Goal: Transaction & Acquisition: Purchase product/service

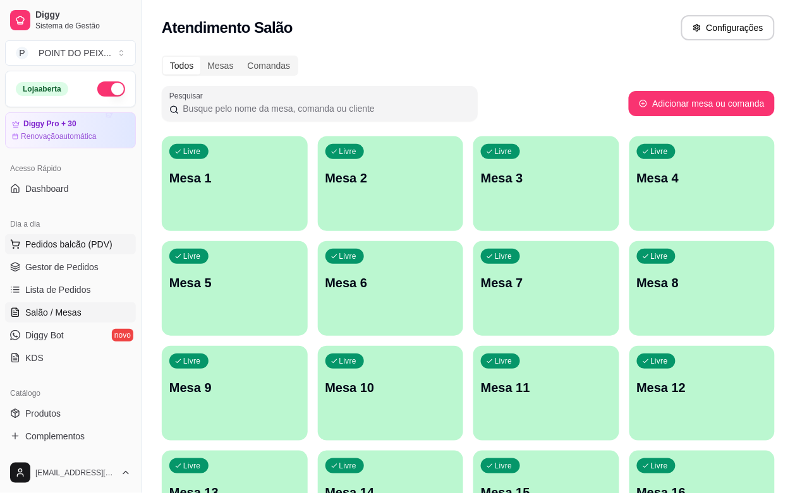
click at [70, 247] on span "Pedidos balcão (PDV)" at bounding box center [68, 244] width 87 height 13
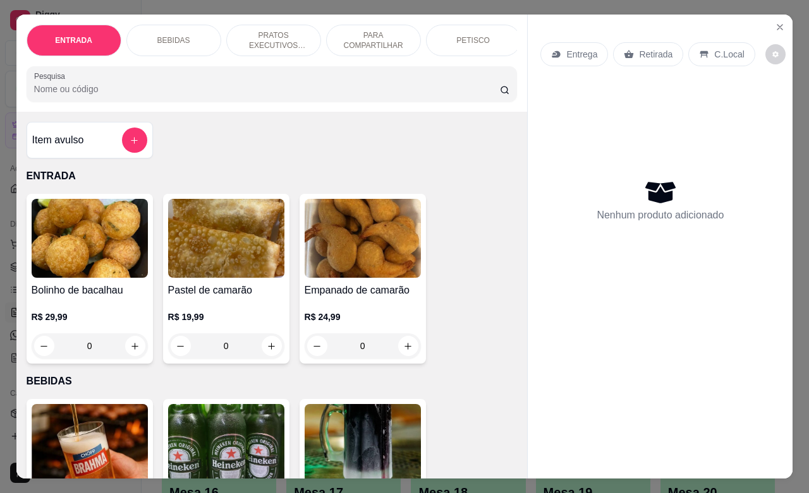
click at [654, 56] on div "Retirada" at bounding box center [648, 54] width 70 height 24
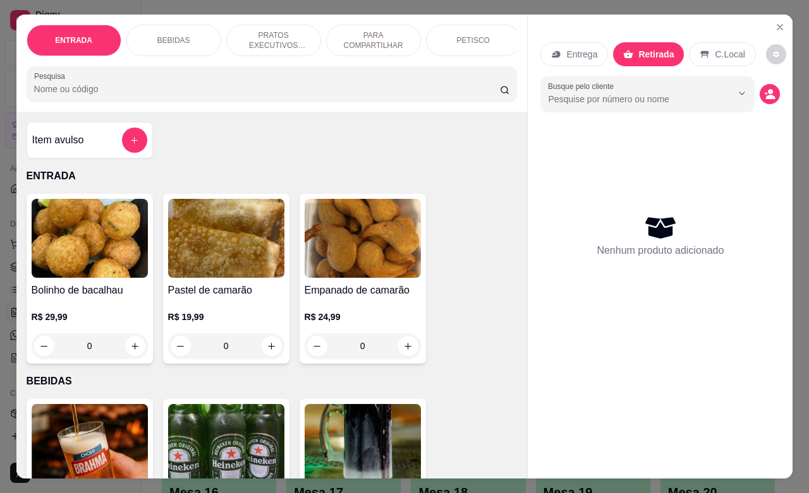
click at [456, 35] on p "PETISCO" at bounding box center [472, 40] width 33 height 10
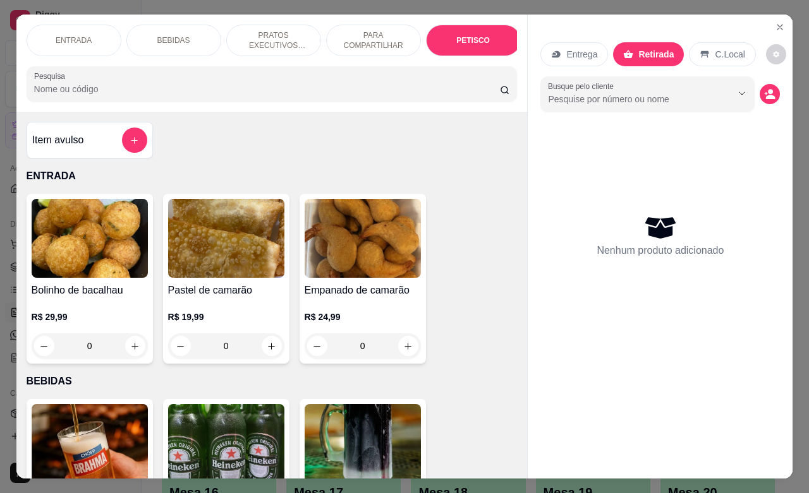
scroll to position [2949, 0]
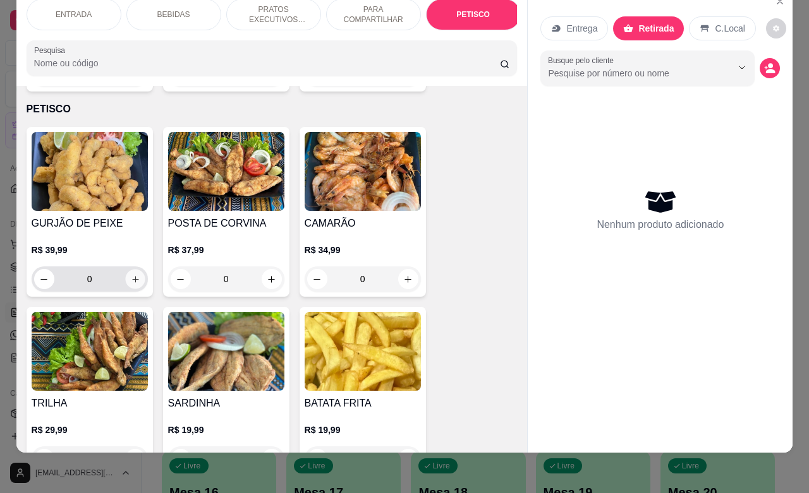
click at [130, 275] on icon "increase-product-quantity" at bounding box center [134, 279] width 9 height 9
type input "1"
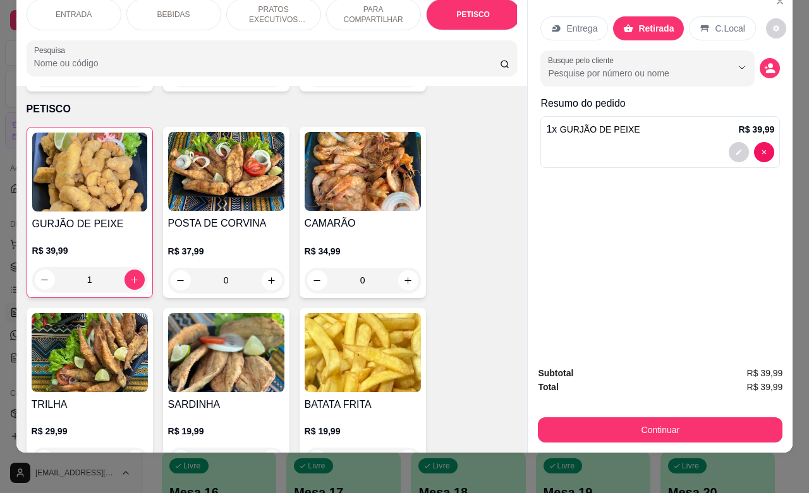
scroll to position [3028, 0]
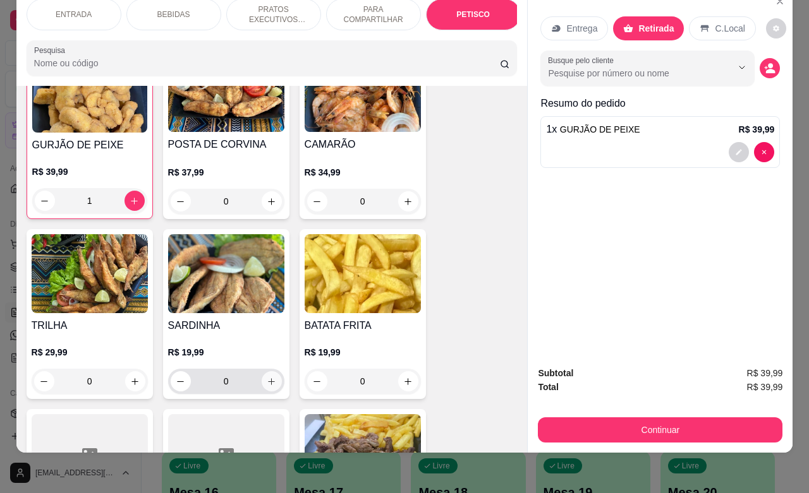
click at [270, 371] on button "increase-product-quantity" at bounding box center [272, 381] width 20 height 20
type input "1"
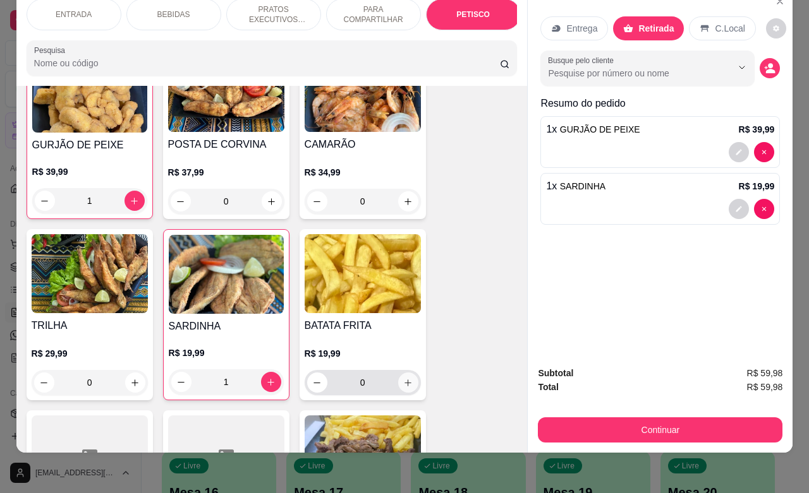
click at [403, 378] on icon "increase-product-quantity" at bounding box center [407, 382] width 9 height 9
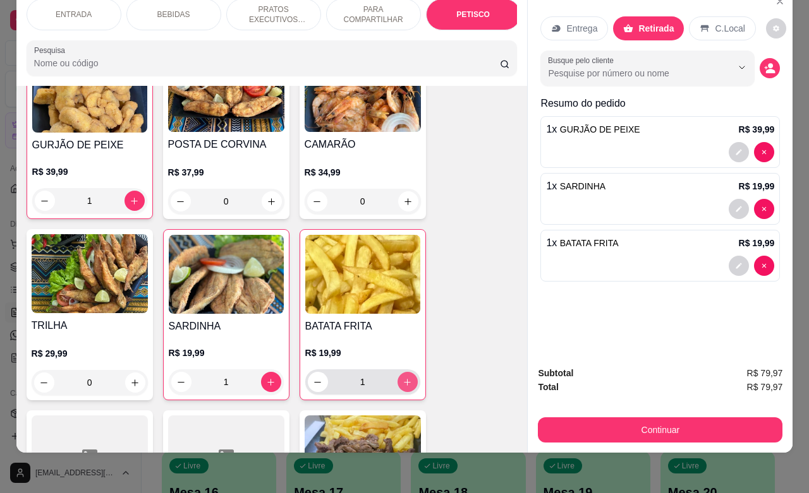
type input "1"
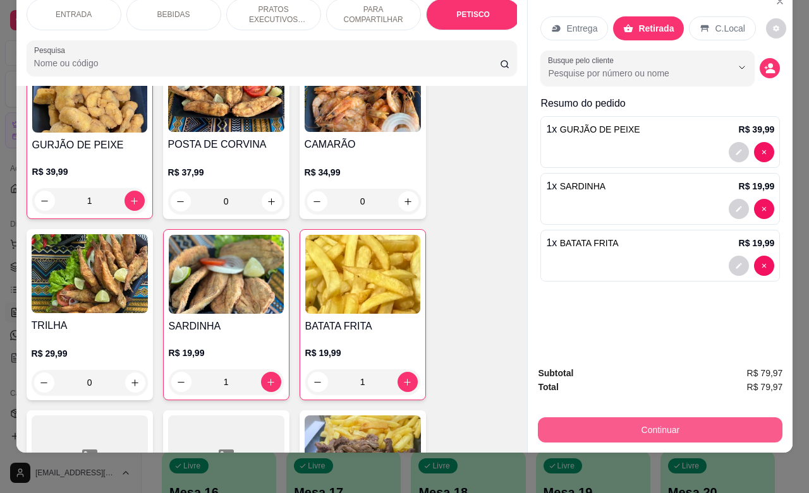
click at [587, 414] on div "Continuar" at bounding box center [660, 428] width 244 height 28
click at [593, 418] on button "Continuar" at bounding box center [659, 430] width 237 height 25
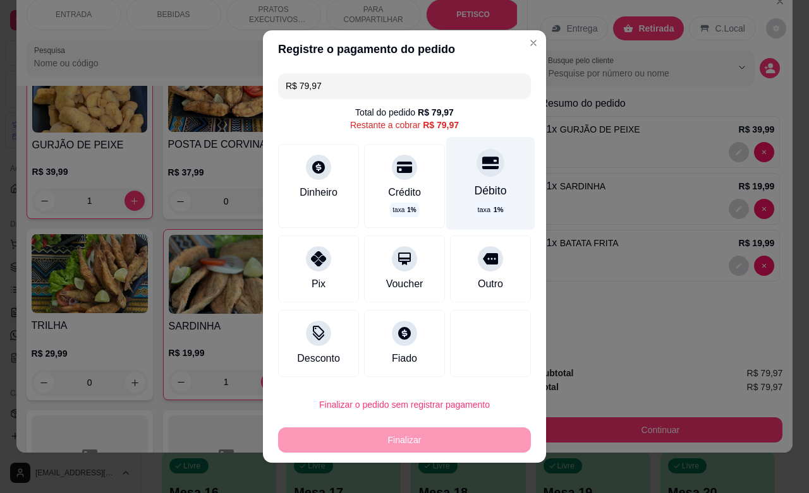
click at [484, 190] on div "Débito" at bounding box center [490, 191] width 32 height 16
type input "R$ 0,00"
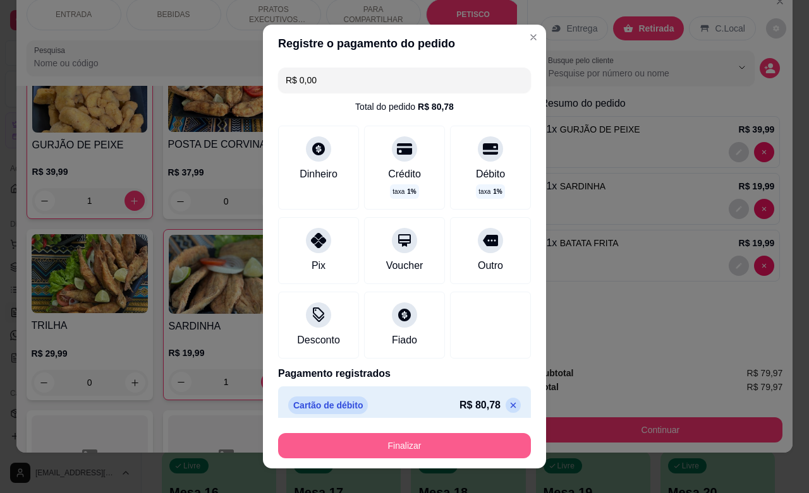
click at [420, 447] on button "Finalizar" at bounding box center [404, 445] width 253 height 25
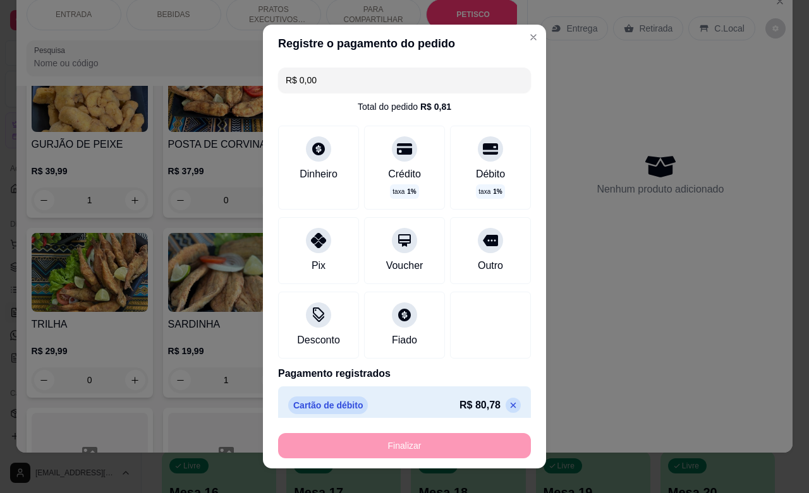
type input "0"
type input "-R$ 79,97"
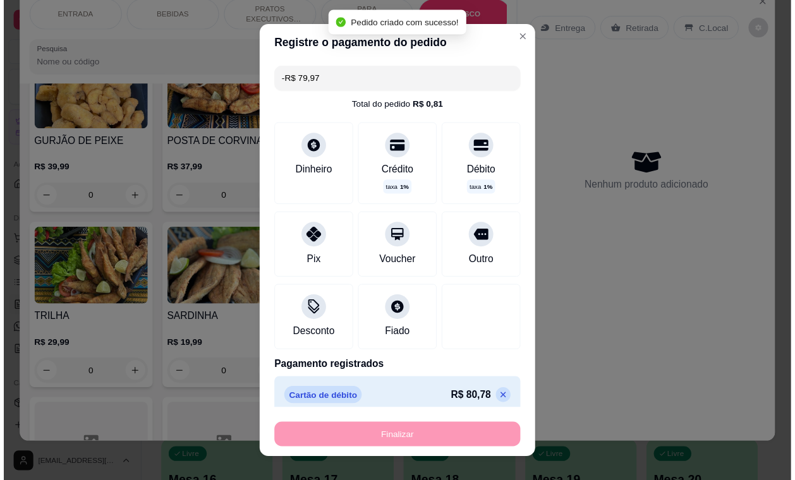
scroll to position [3027, 0]
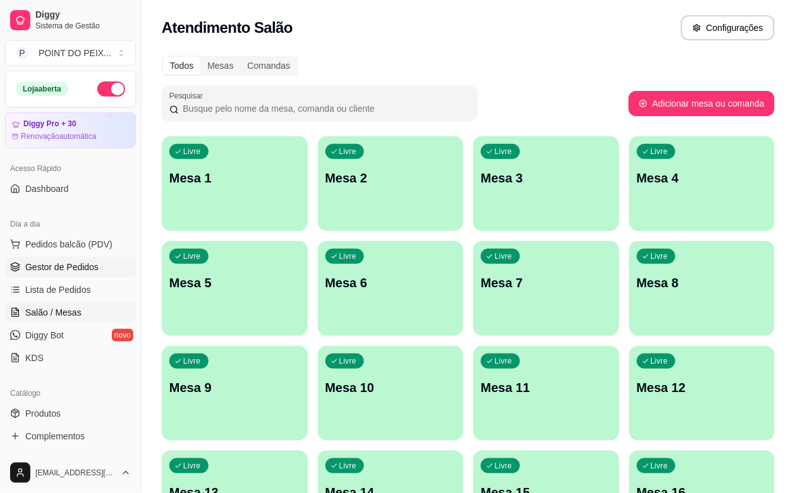
click at [73, 275] on link "Gestor de Pedidos" at bounding box center [70, 267] width 131 height 20
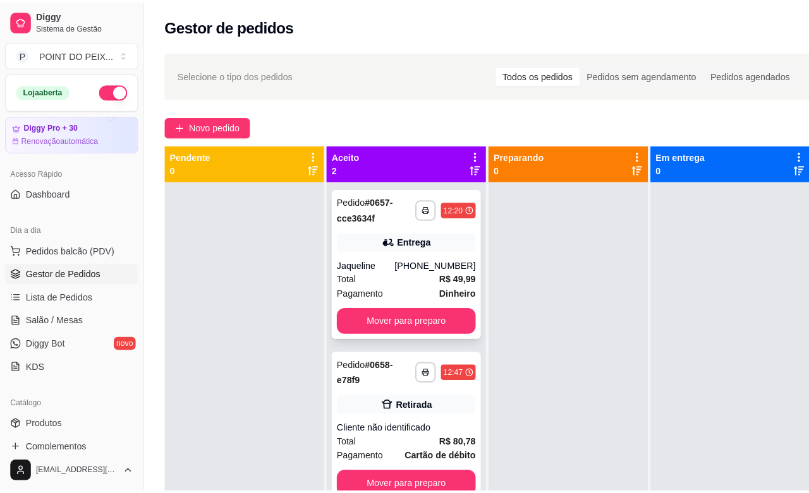
scroll to position [49, 0]
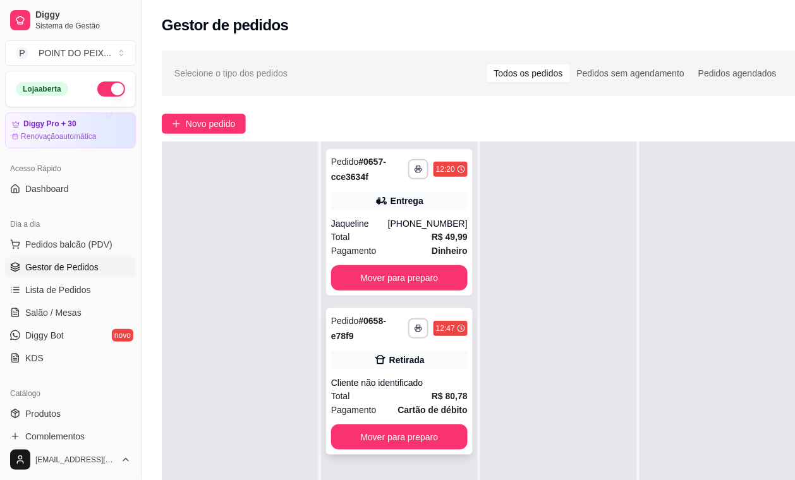
click at [392, 389] on div "Total R$ 80,78" at bounding box center [399, 396] width 136 height 14
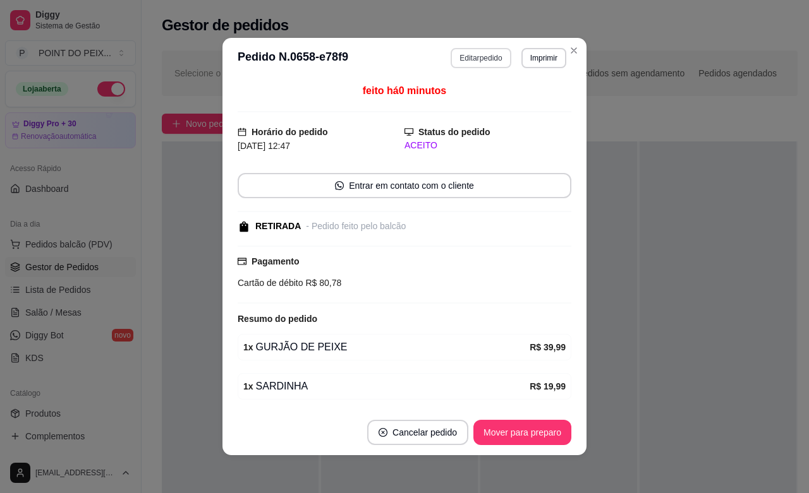
click at [483, 63] on button "Editar pedido" at bounding box center [480, 58] width 60 height 20
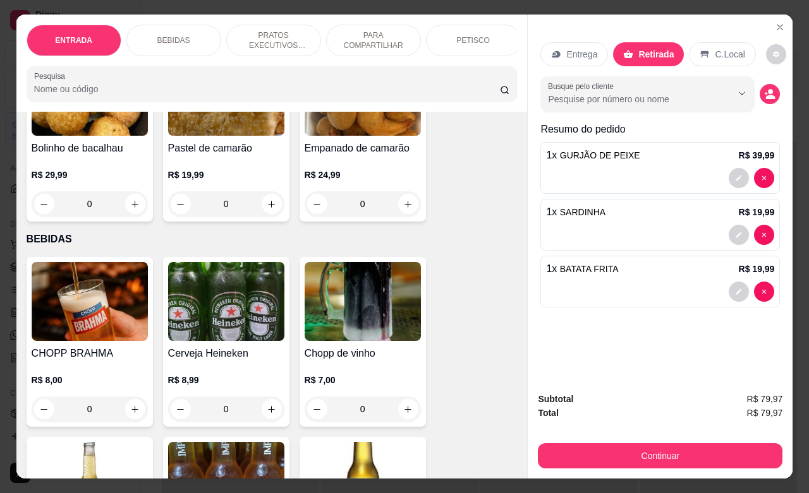
scroll to position [158, 0]
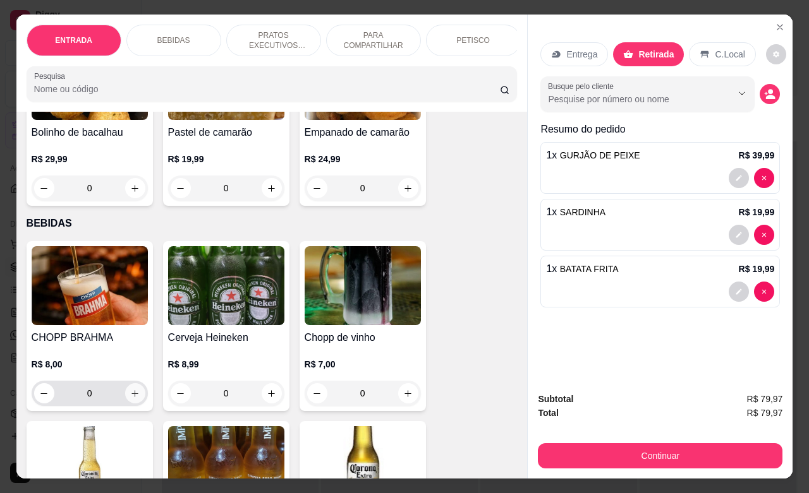
click at [130, 398] on icon "increase-product-quantity" at bounding box center [134, 393] width 9 height 9
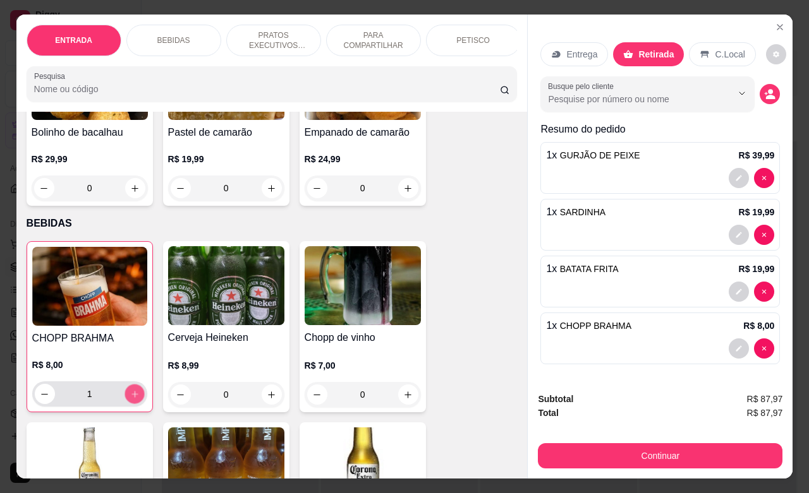
click at [129, 398] on icon "increase-product-quantity" at bounding box center [133, 394] width 9 height 9
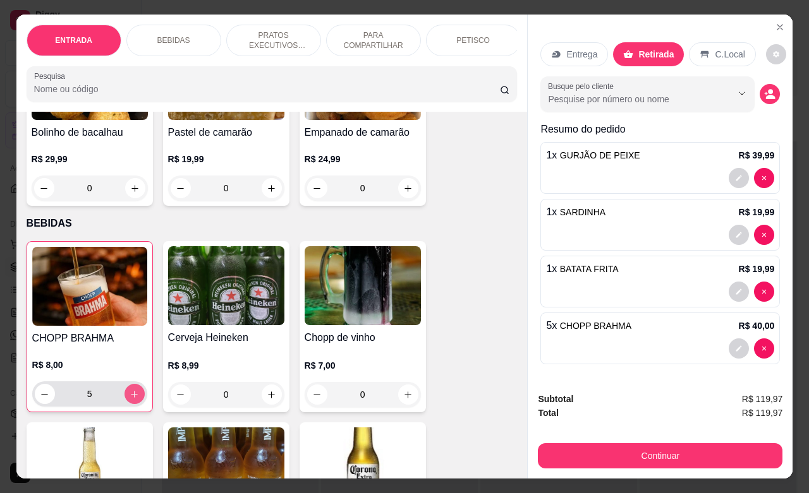
type input "6"
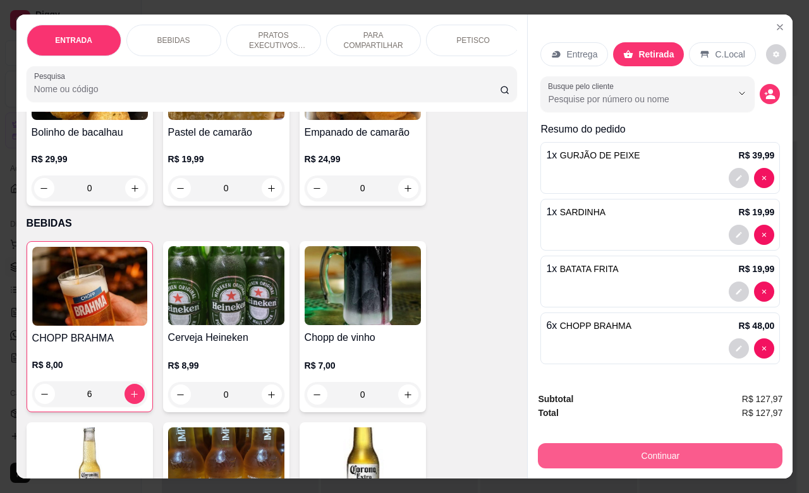
click at [683, 445] on button "Continuar" at bounding box center [660, 455] width 244 height 25
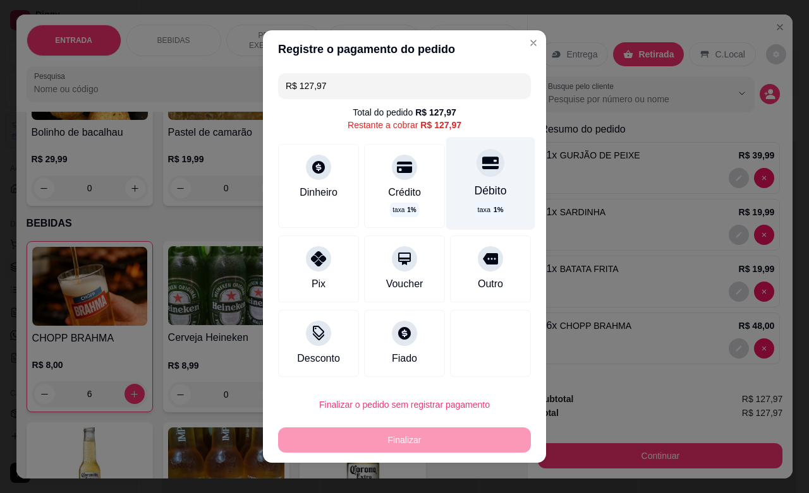
click at [476, 184] on div "Débito" at bounding box center [490, 191] width 32 height 16
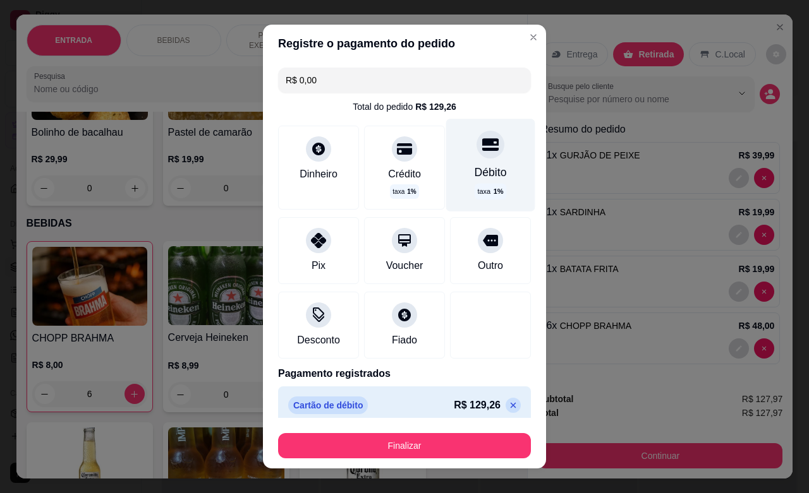
type input "R$ 0,00"
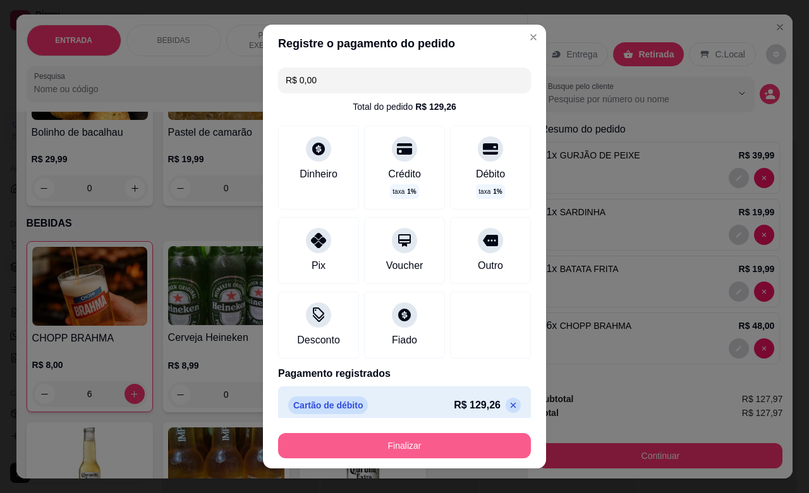
click at [423, 449] on button "Finalizar" at bounding box center [404, 445] width 253 height 25
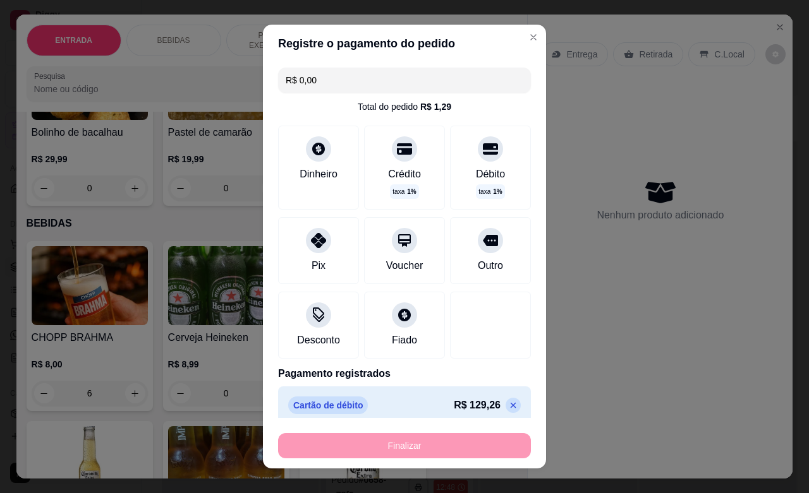
type input "0"
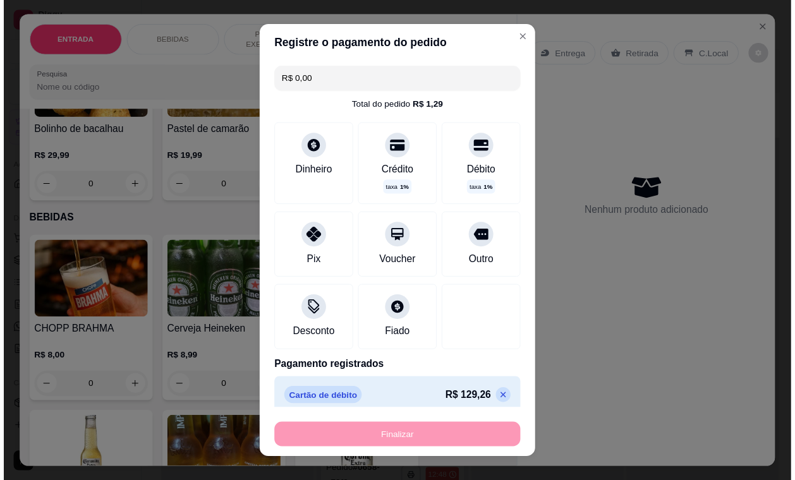
scroll to position [35, 0]
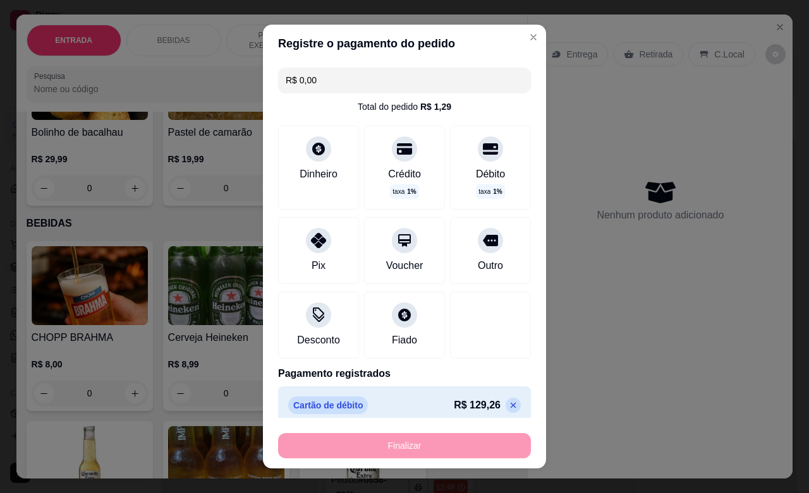
type input "-R$ 127,97"
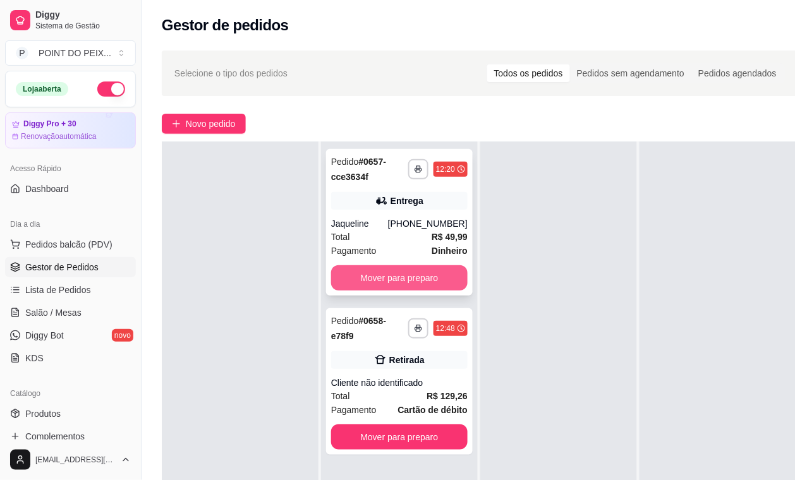
click at [421, 279] on button "Mover para preparo" at bounding box center [399, 277] width 136 height 25
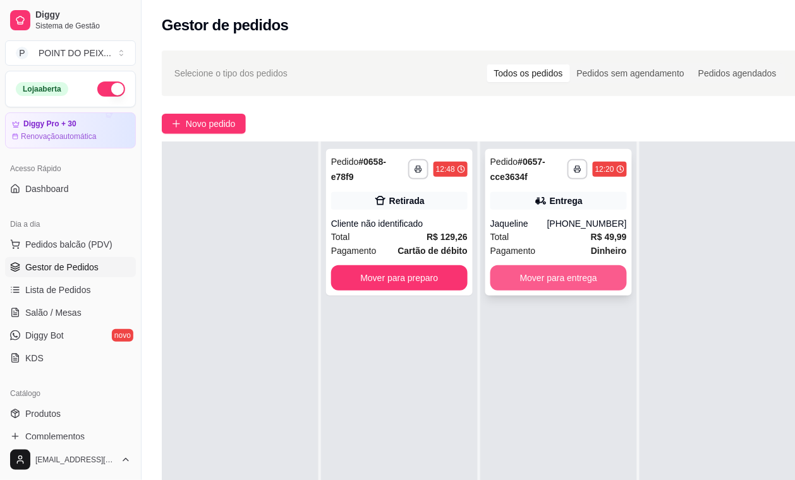
click at [555, 275] on button "Mover para entrega" at bounding box center [558, 277] width 136 height 25
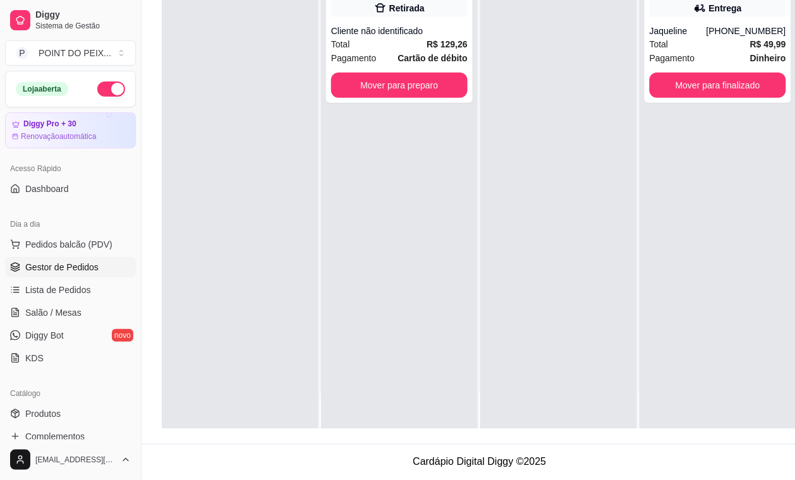
scroll to position [206, 0]
click at [383, 37] on div "Total R$ 129,26" at bounding box center [399, 44] width 136 height 14
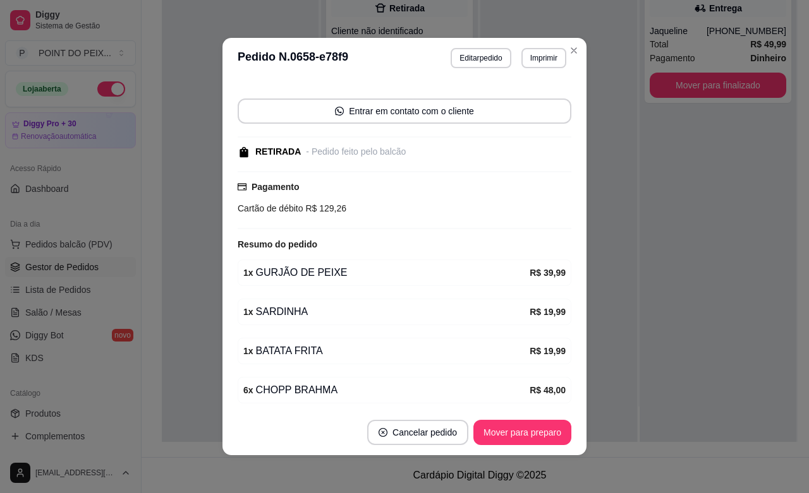
scroll to position [155, 0]
